Goal: Find specific page/section: Find specific page/section

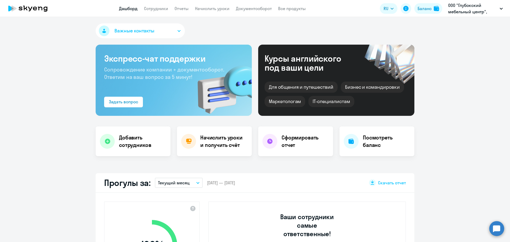
select select "30"
drag, startPoint x: 0, startPoint y: 0, endPoint x: 432, endPoint y: 10, distance: 432.0
click at [432, 10] on button "Баланс" at bounding box center [428, 8] width 28 height 11
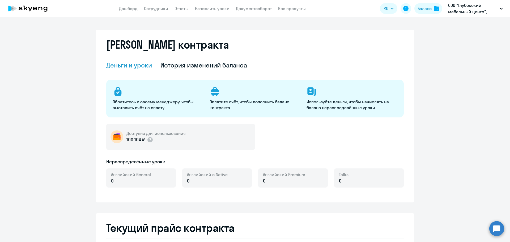
select select "english_adult_not_native_speaker"
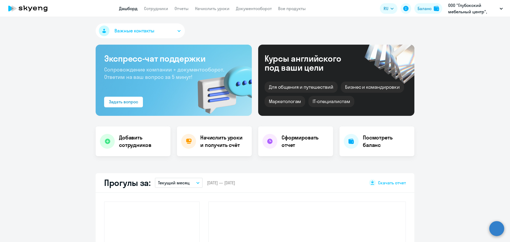
select select "30"
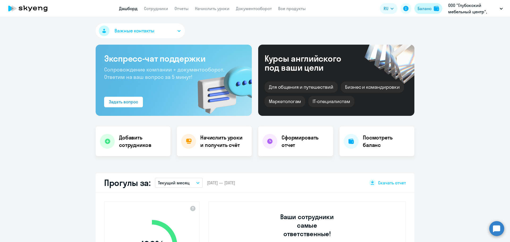
click at [432, 12] on button "Баланс" at bounding box center [428, 8] width 28 height 11
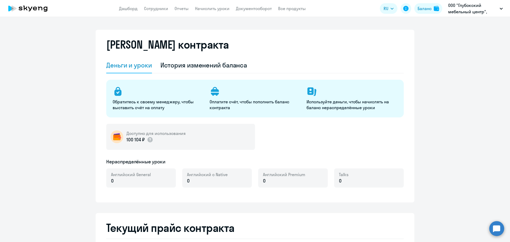
select select "english_adult_not_native_speaker"
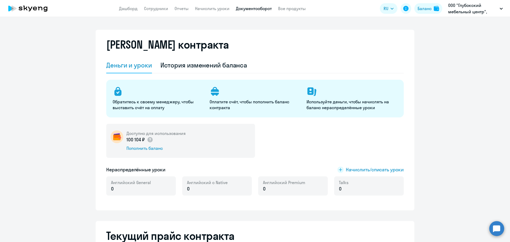
click at [260, 9] on link "Документооборот" at bounding box center [254, 8] width 36 height 5
